Goal: Task Accomplishment & Management: Manage account settings

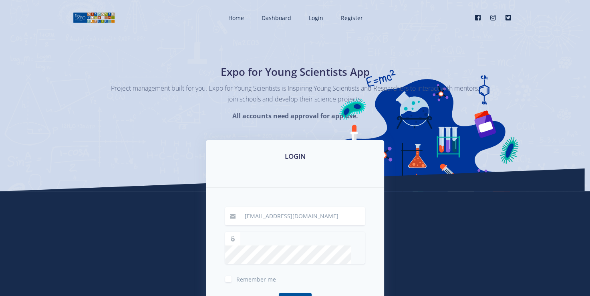
click at [298, 292] on button "Login" at bounding box center [295, 300] width 33 height 17
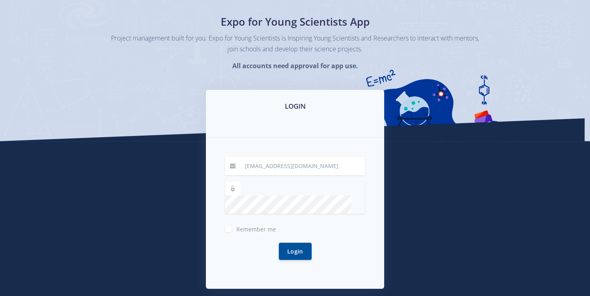
scroll to position [52, 0]
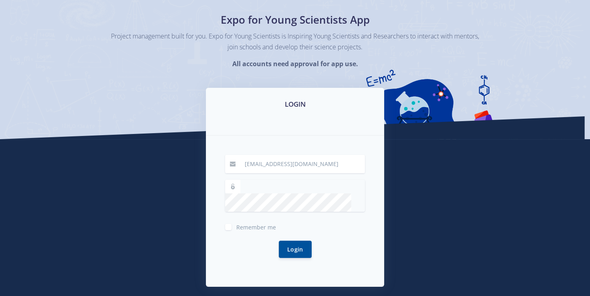
click at [232, 221] on div "Remember me" at bounding box center [295, 226] width 140 height 10
click at [236, 222] on label "Remember me" at bounding box center [256, 225] width 40 height 6
click at [236, 221] on input "Remember me" at bounding box center [238, 223] width 5 height 5
checkbox input "true"
click at [286, 240] on button "Login" at bounding box center [295, 248] width 33 height 17
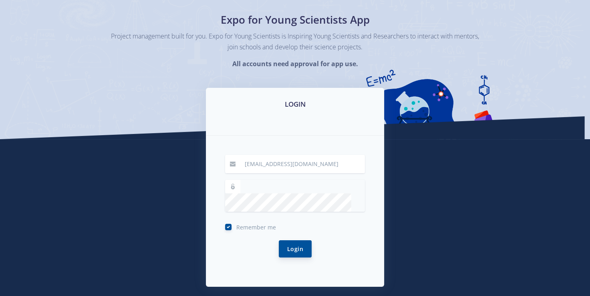
click at [286, 240] on button "Login" at bounding box center [295, 248] width 33 height 17
